Goal: Obtain resource: Obtain resource

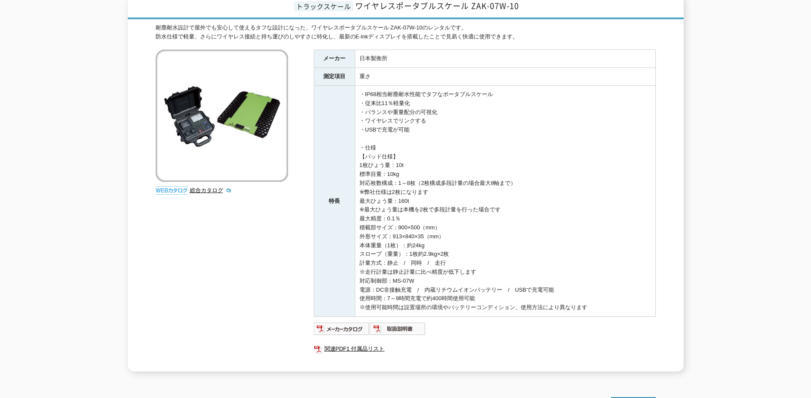
scroll to position [171, 0]
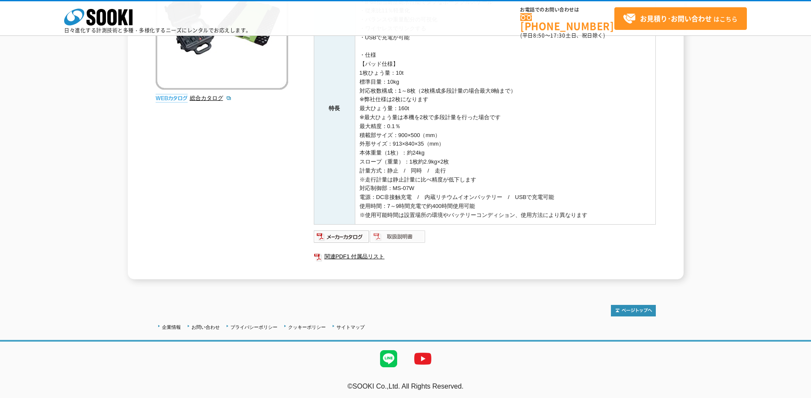
click at [402, 235] on img at bounding box center [398, 237] width 56 height 14
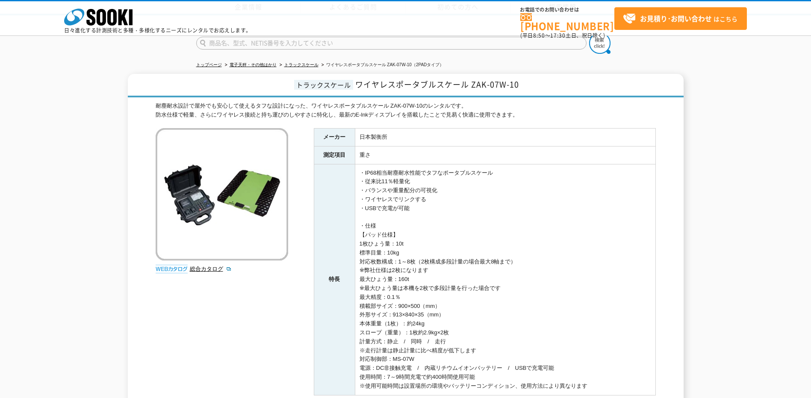
scroll to position [174, 0]
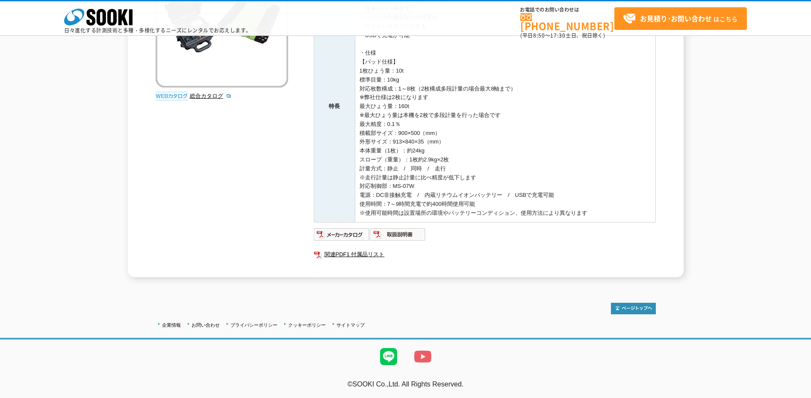
click at [420, 359] on img at bounding box center [423, 357] width 34 height 34
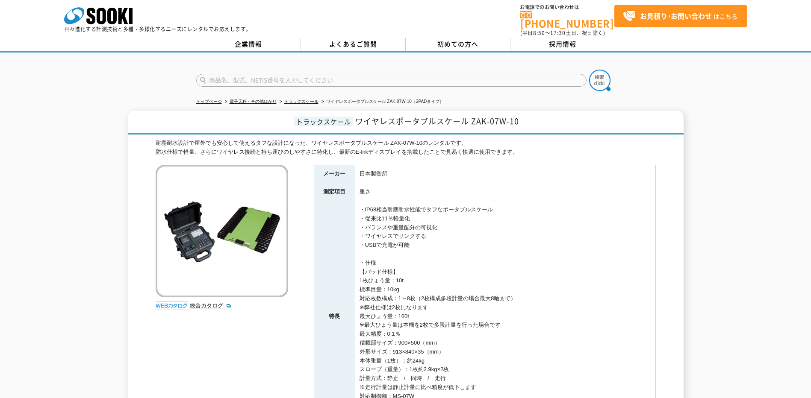
scroll to position [0, 0]
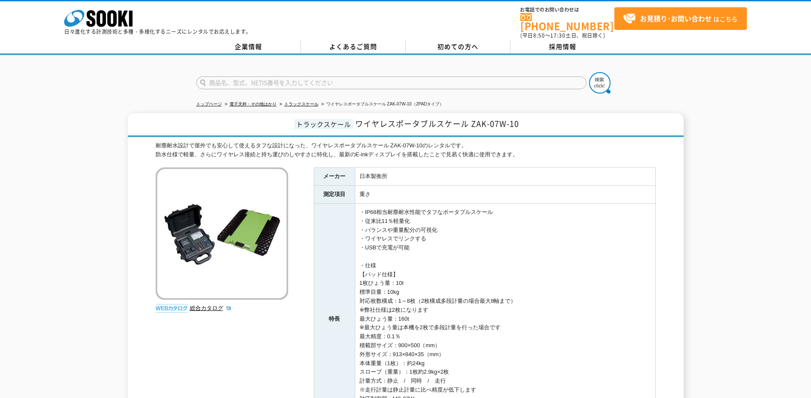
click at [200, 239] on img at bounding box center [222, 234] width 133 height 133
click at [170, 304] on img at bounding box center [172, 308] width 32 height 9
click at [199, 305] on link "総合カタログ" at bounding box center [211, 308] width 42 height 6
click at [213, 236] on img at bounding box center [222, 234] width 133 height 133
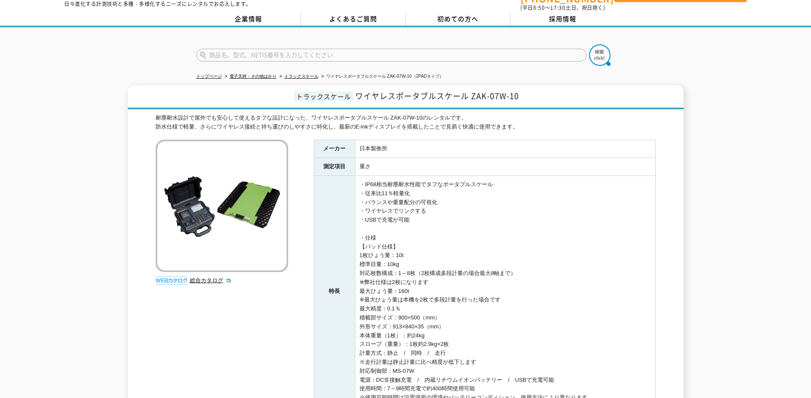
scroll to position [43, 0]
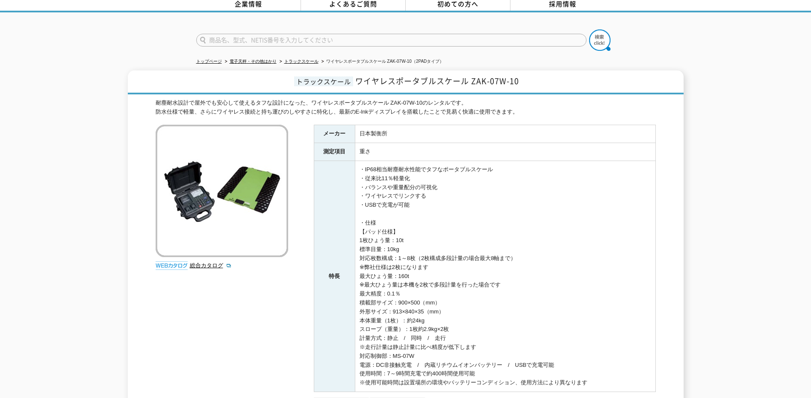
click at [221, 172] on img at bounding box center [222, 191] width 133 height 133
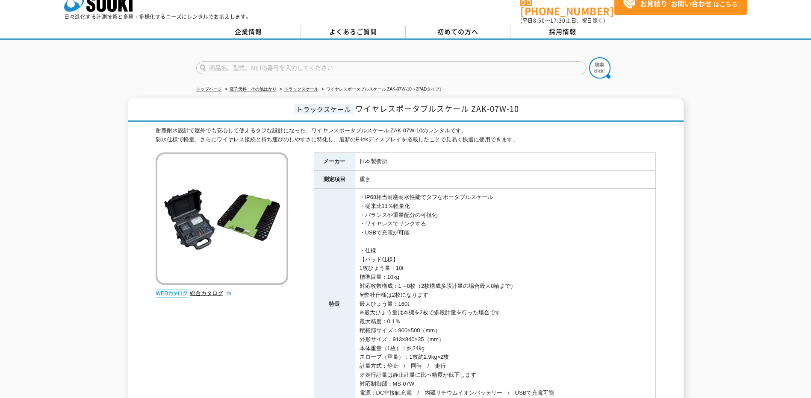
scroll to position [0, 0]
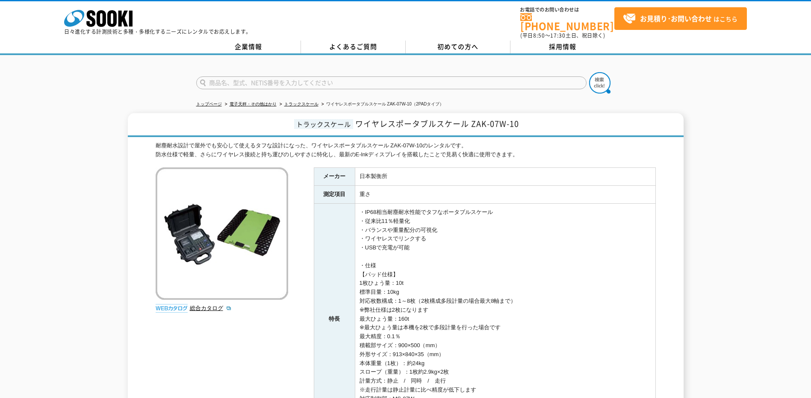
click at [215, 242] on img at bounding box center [222, 234] width 133 height 133
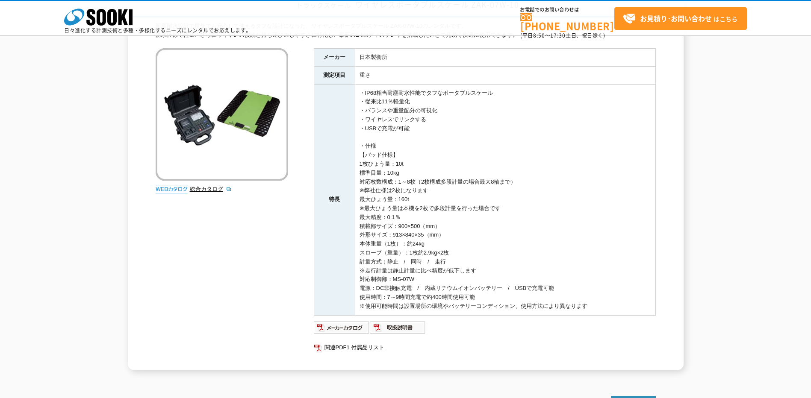
scroll to position [174, 0]
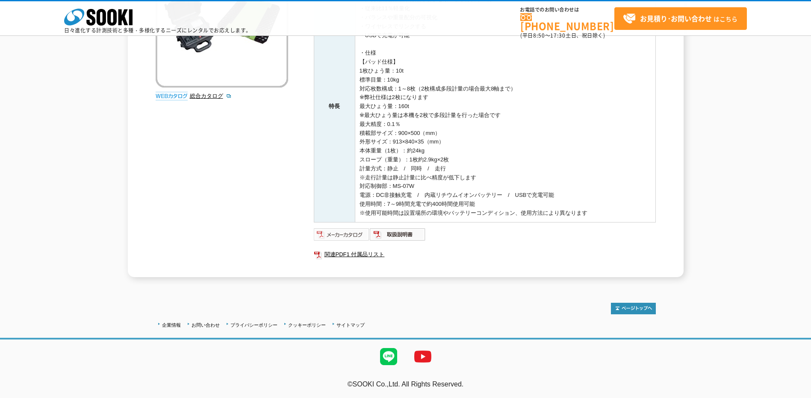
click at [340, 233] on img at bounding box center [342, 235] width 56 height 14
